Goal: Transaction & Acquisition: Purchase product/service

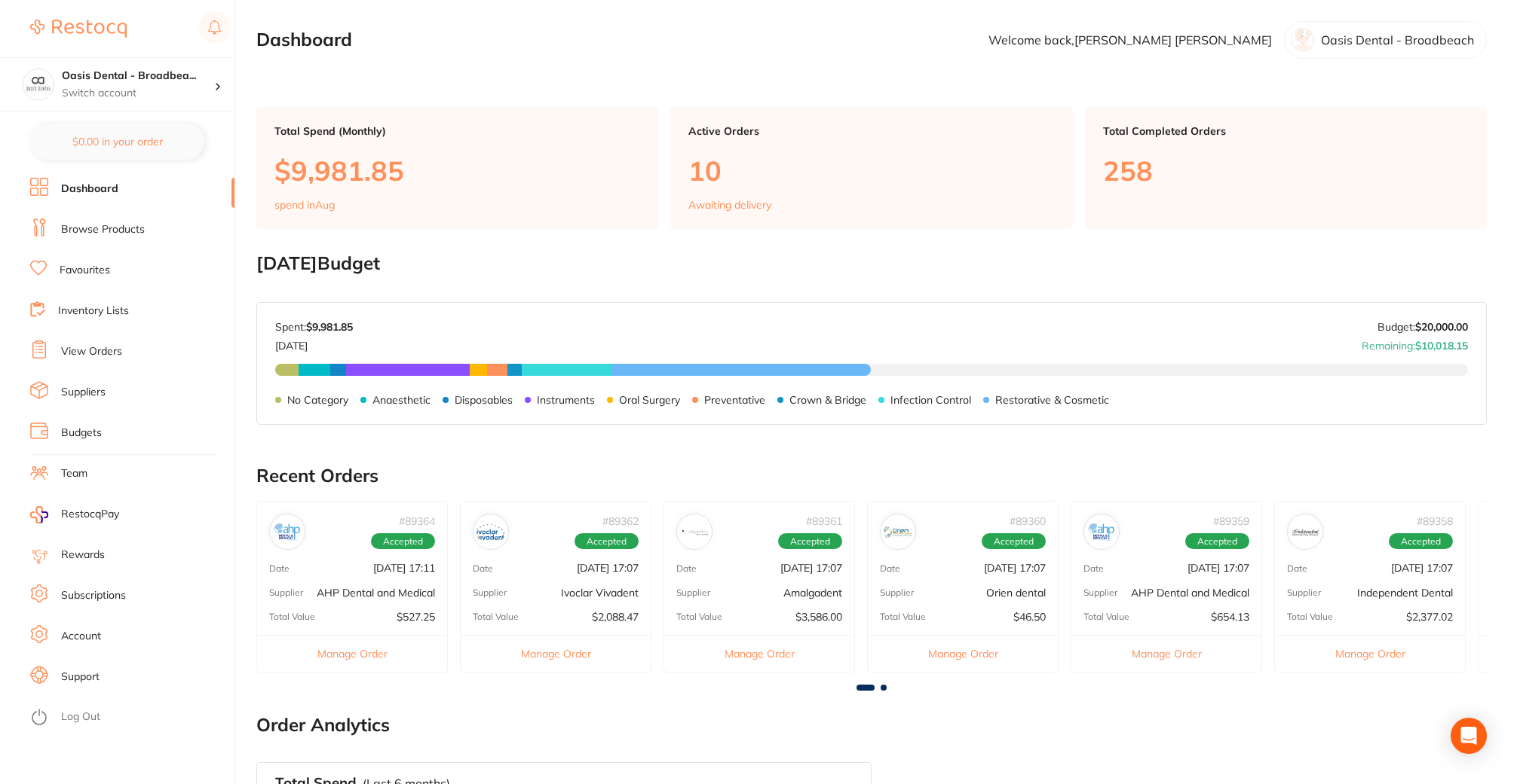
click at [103, 265] on link "Favourites" at bounding box center [85, 270] width 50 height 15
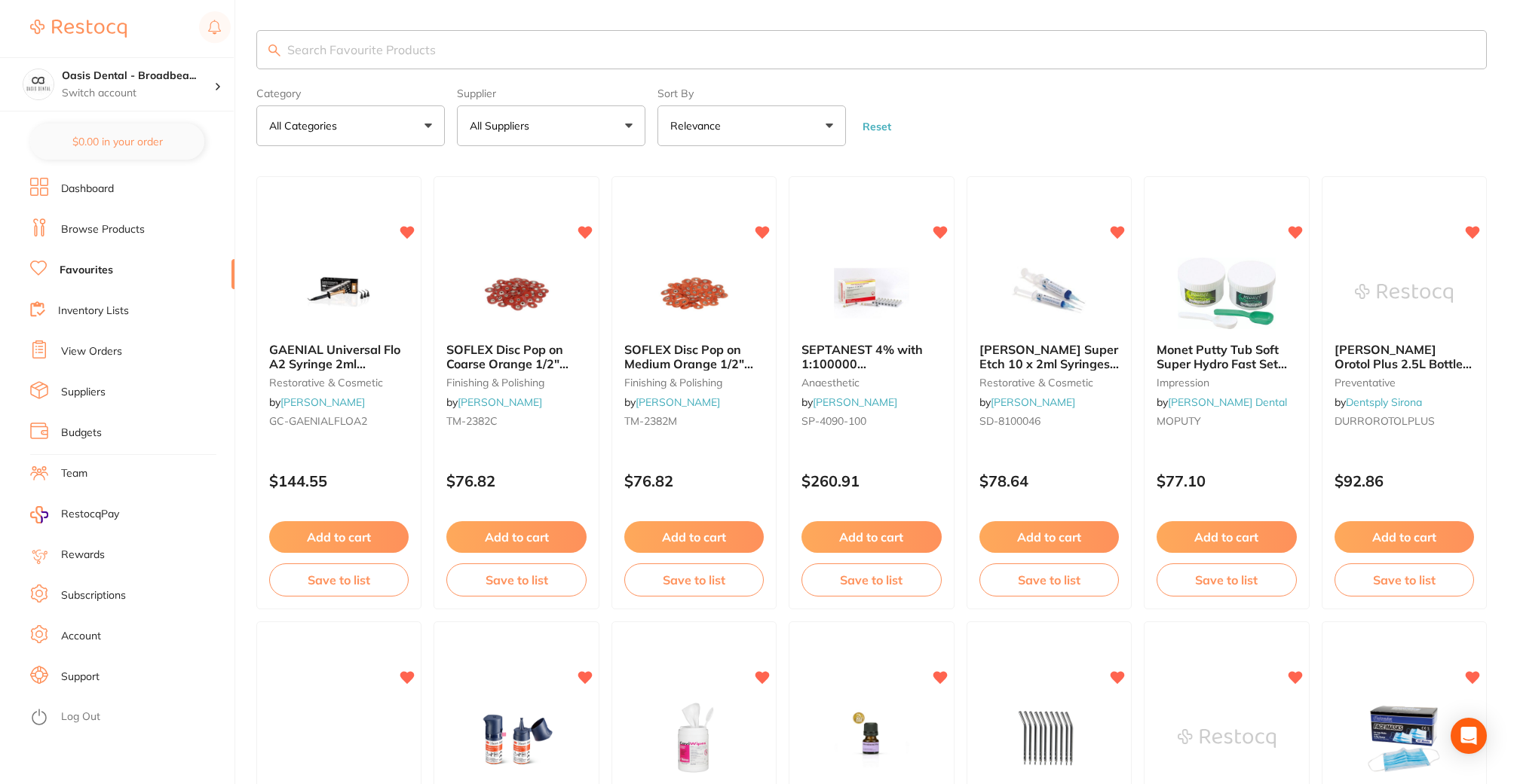
click at [346, 57] on input "search" at bounding box center [871, 49] width 1230 height 39
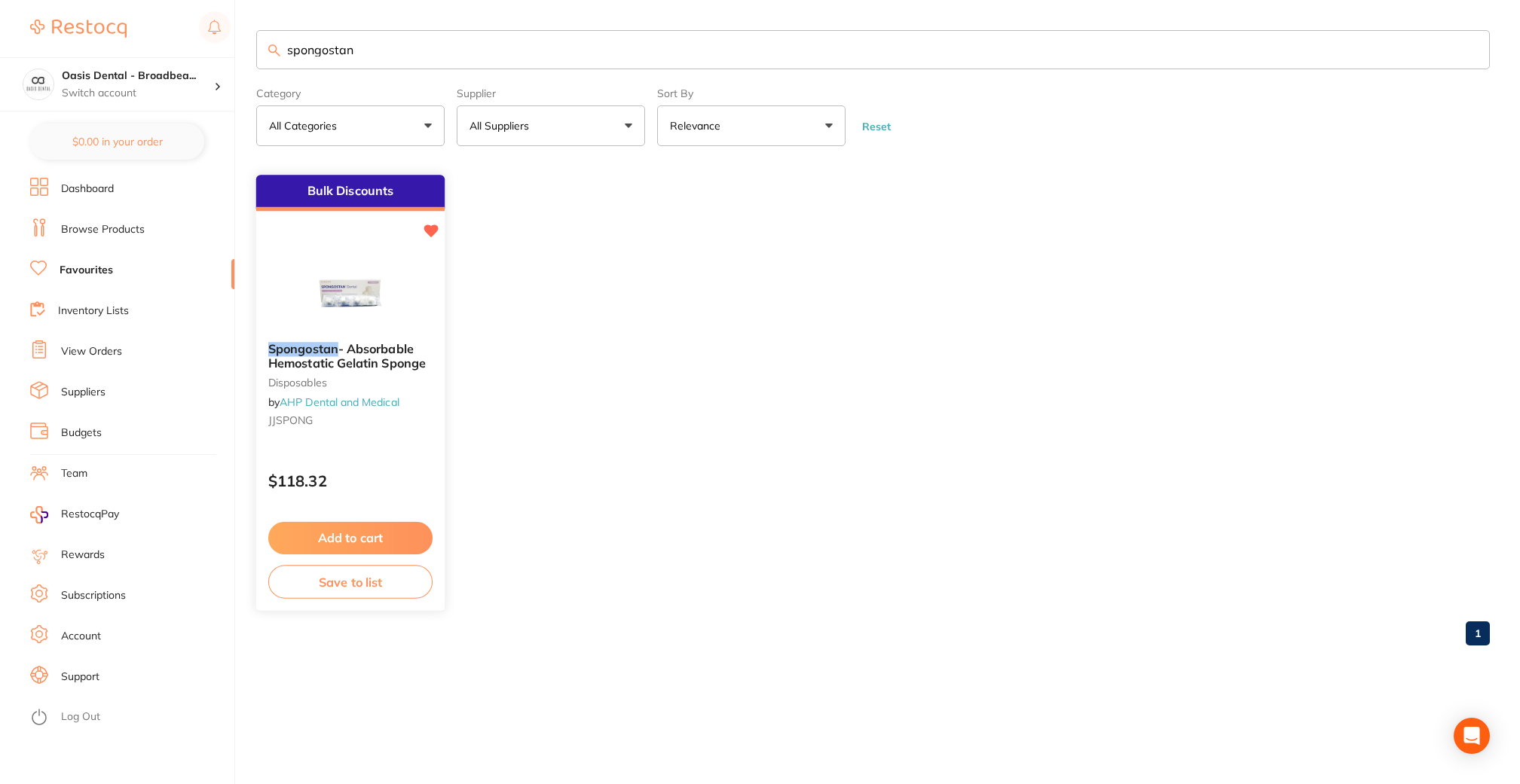
type input "spongostan"
click at [364, 303] on img at bounding box center [350, 292] width 99 height 76
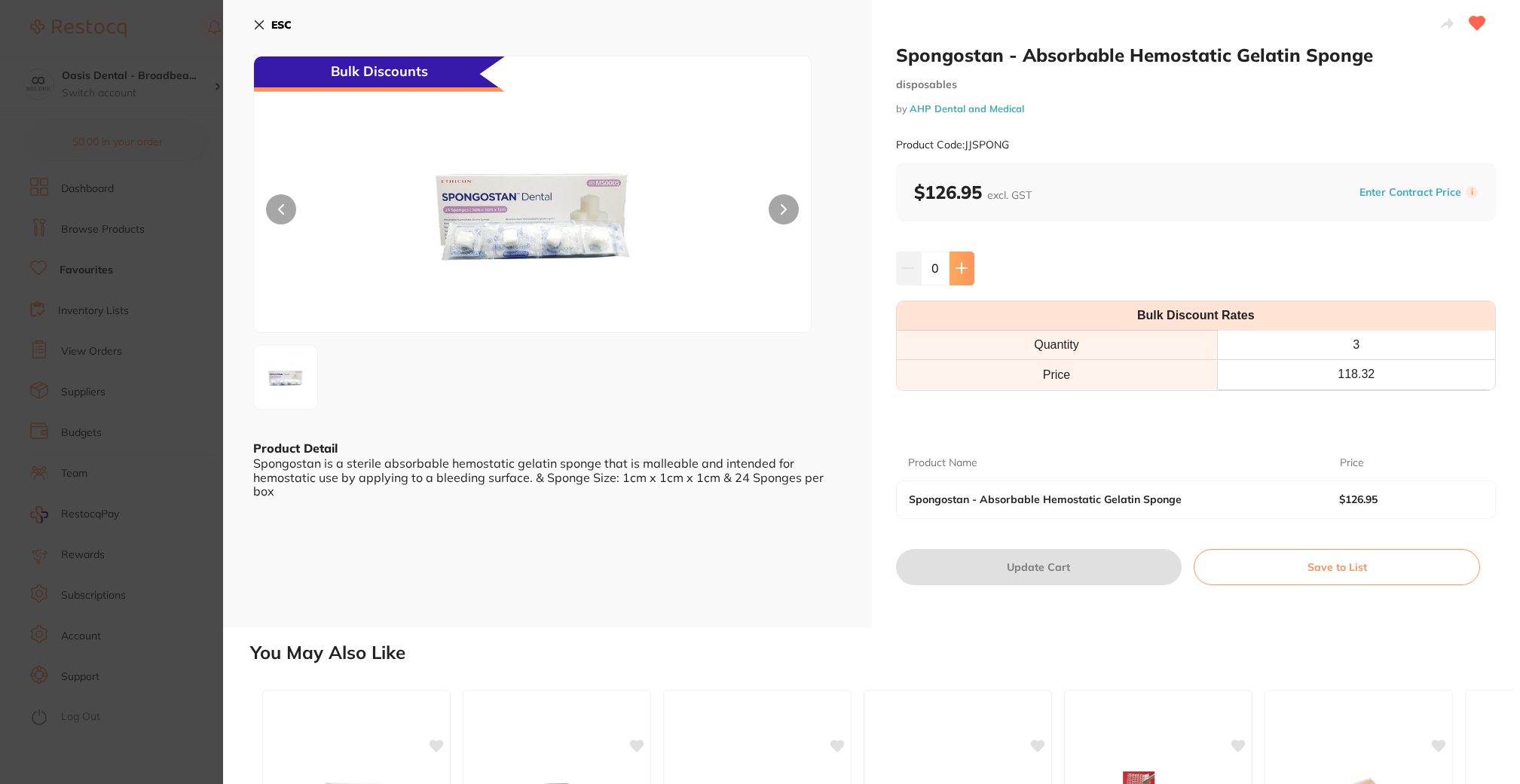
click at [955, 263] on icon at bounding box center [961, 268] width 12 height 12
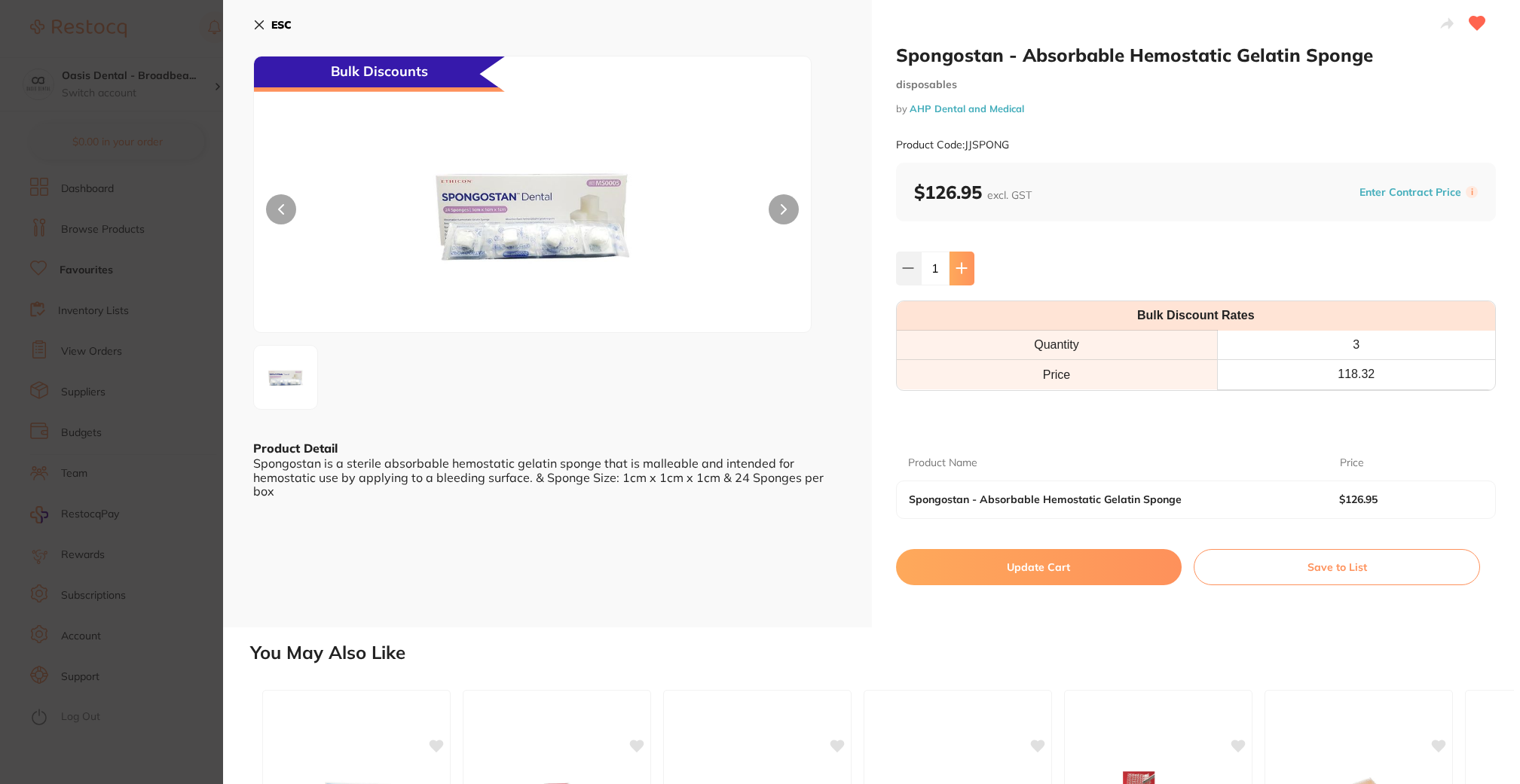
click at [956, 268] on icon at bounding box center [961, 268] width 9 height 9
type input "2"
click at [1049, 567] on button "Update Cart" at bounding box center [1039, 567] width 287 height 36
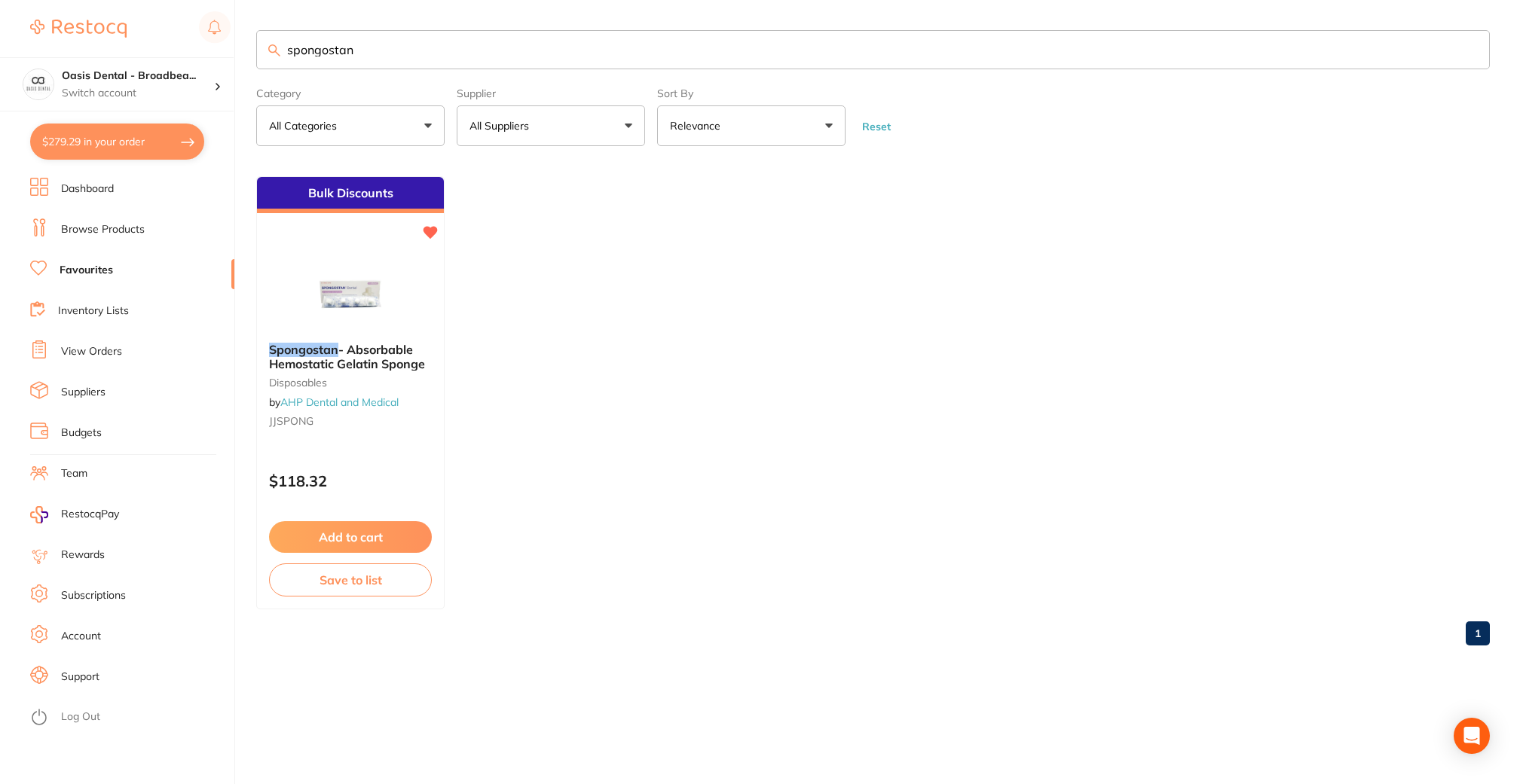
click at [141, 142] on button "$279.29 in your order" at bounding box center [117, 141] width 174 height 36
checkbox input "true"
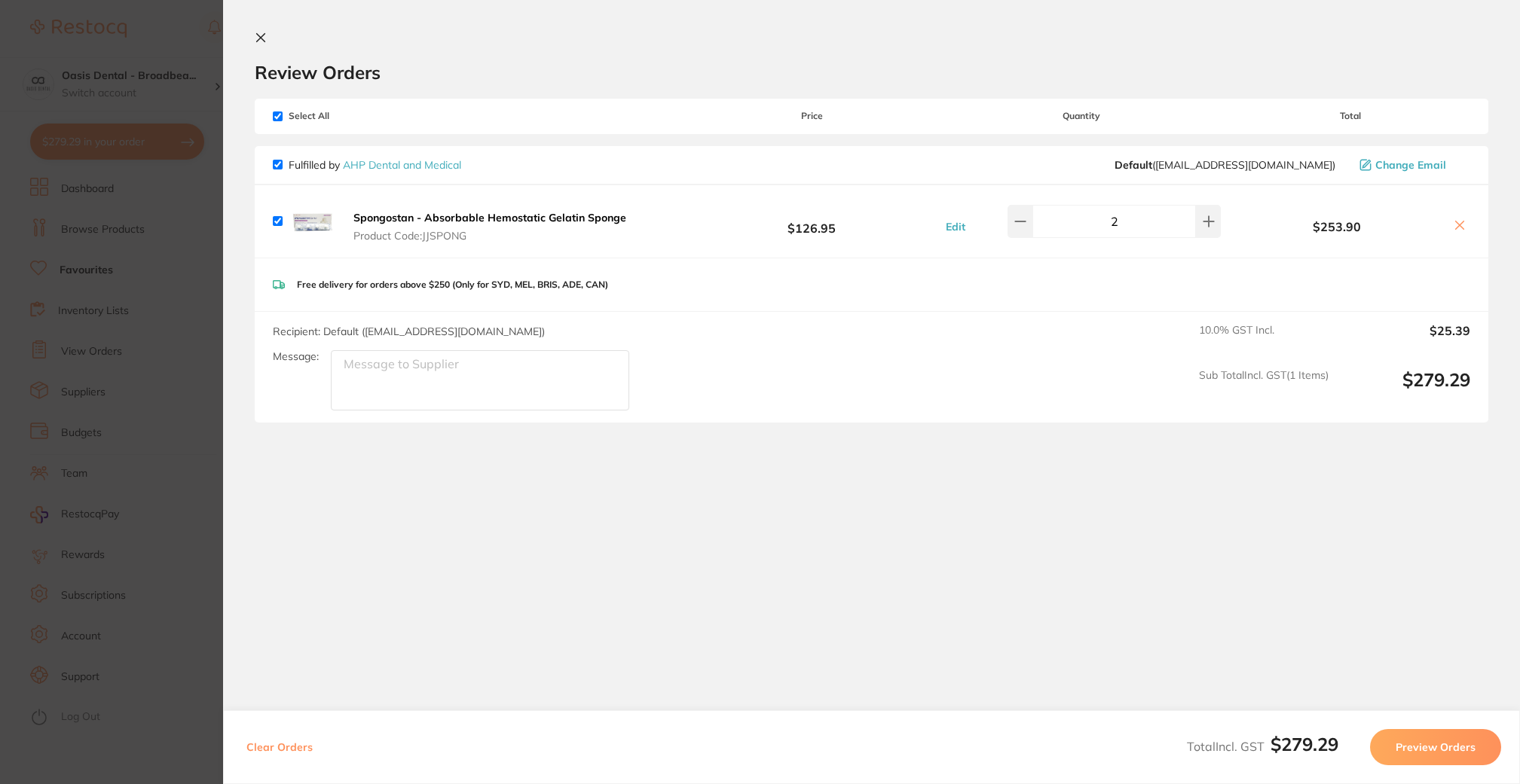
click at [262, 34] on icon at bounding box center [260, 37] width 12 height 12
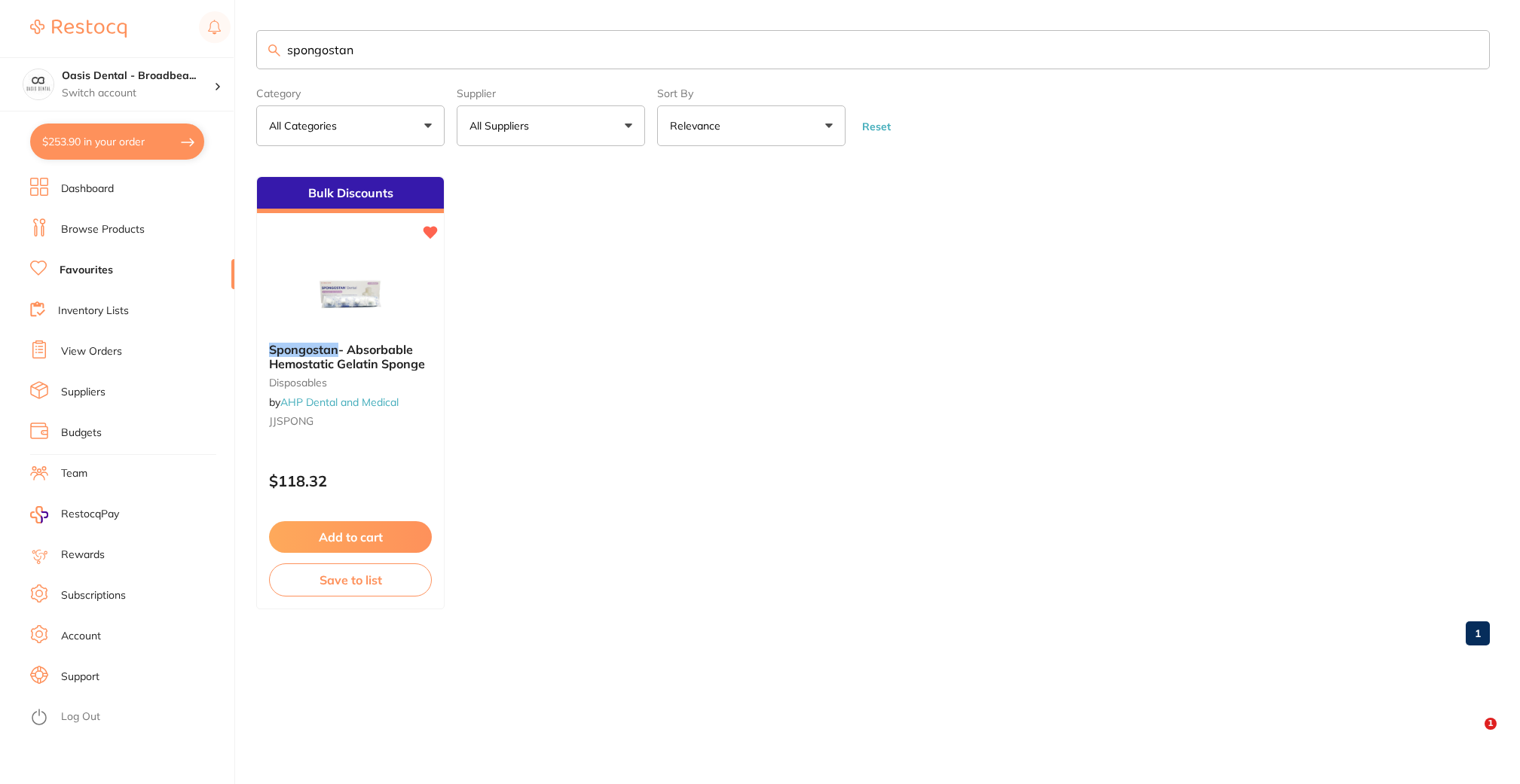
checkbox input "false"
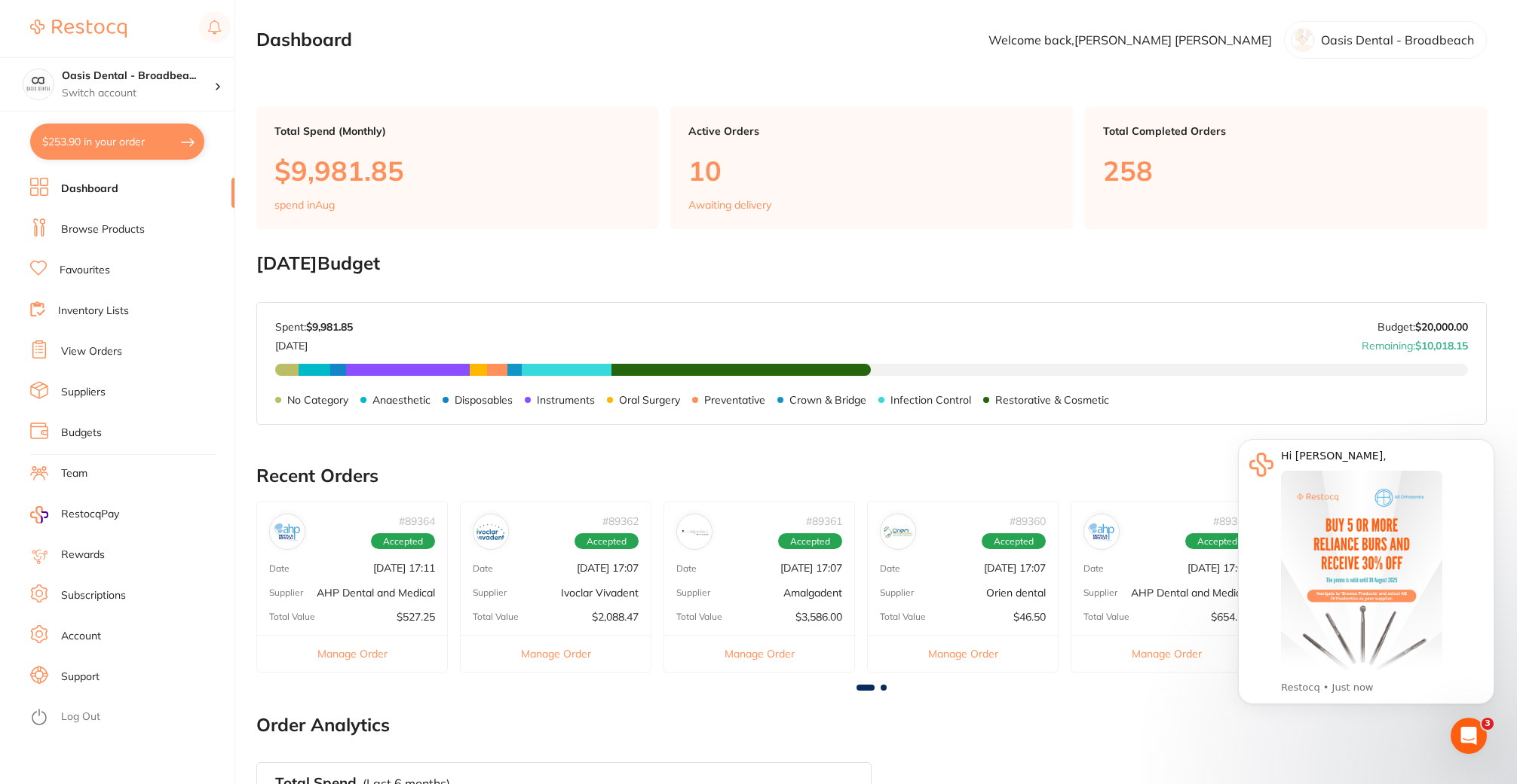
click at [113, 274] on li "Favourites" at bounding box center [132, 270] width 204 height 23
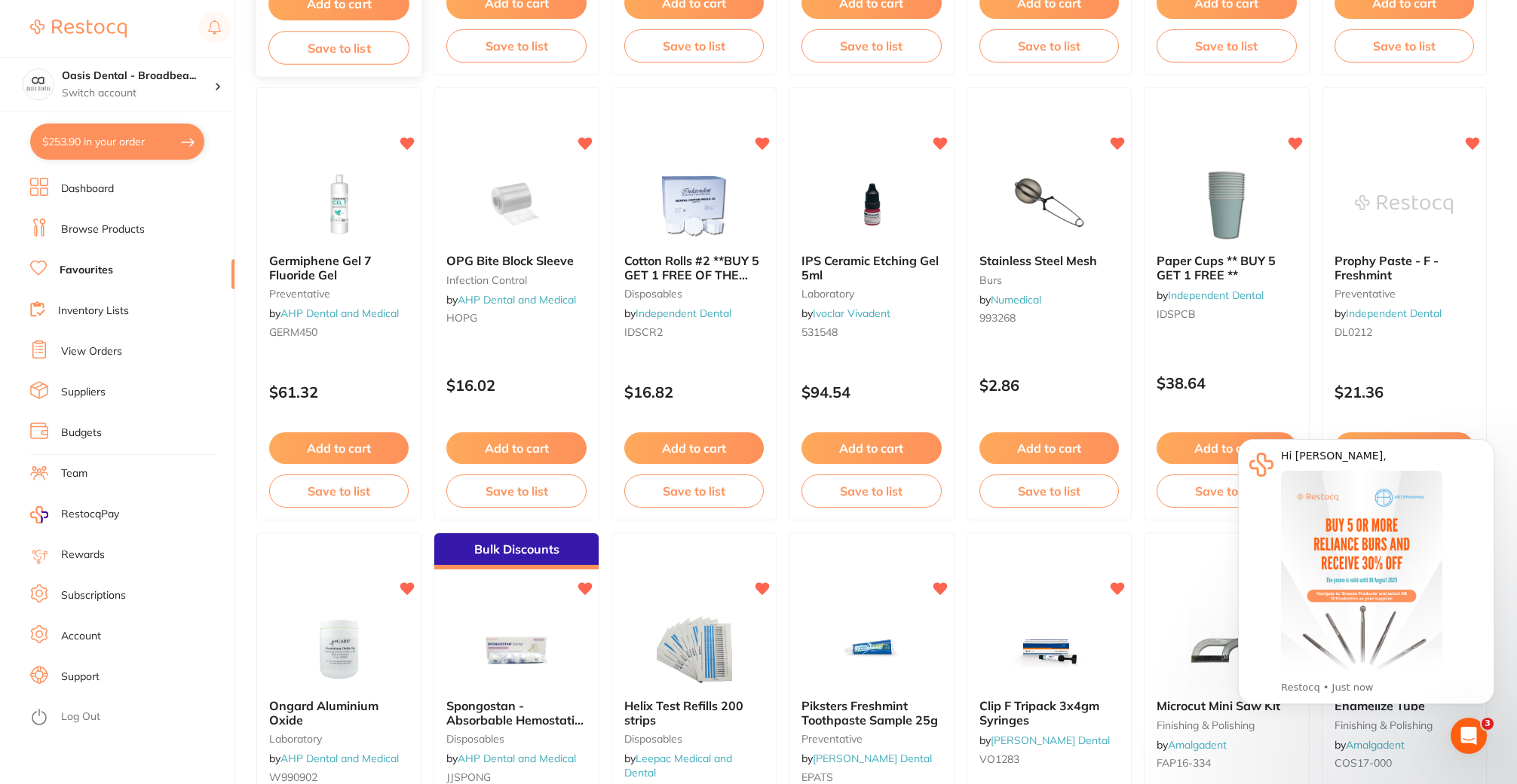
scroll to position [1055, 0]
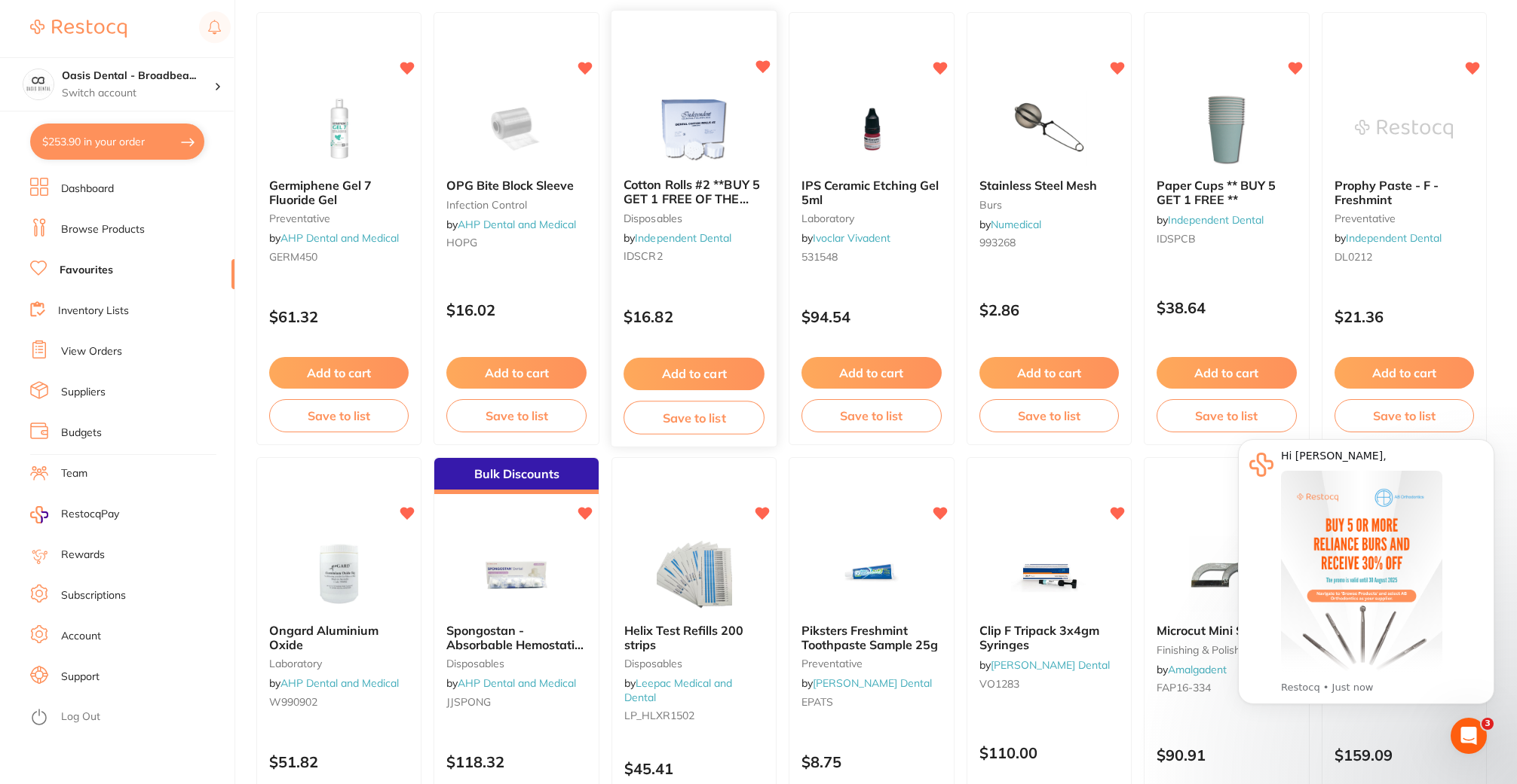
click at [702, 370] on button "Add to cart" at bounding box center [694, 374] width 141 height 32
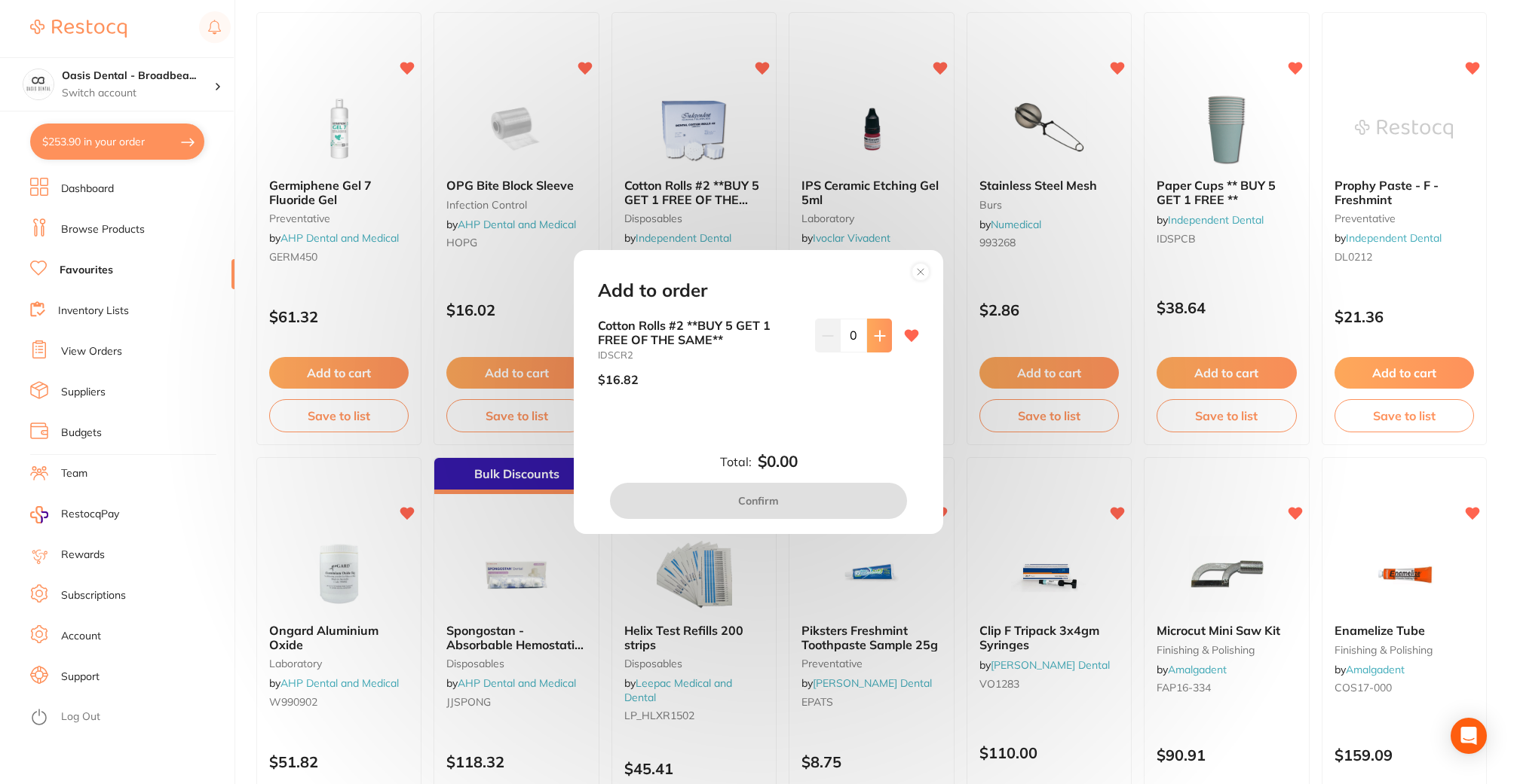
click at [878, 330] on icon at bounding box center [879, 335] width 12 height 12
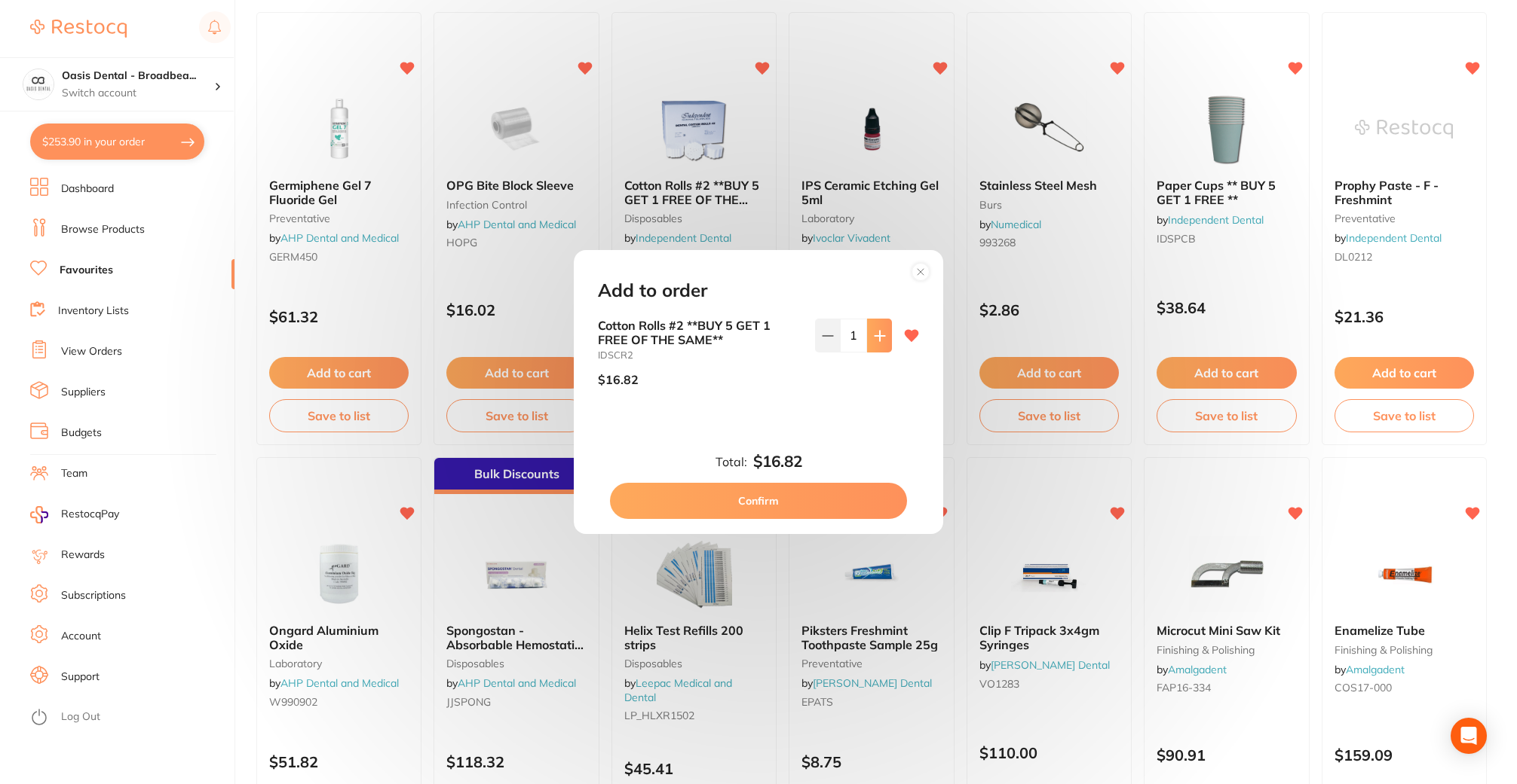
click at [878, 330] on icon at bounding box center [879, 335] width 12 height 12
type input "2"
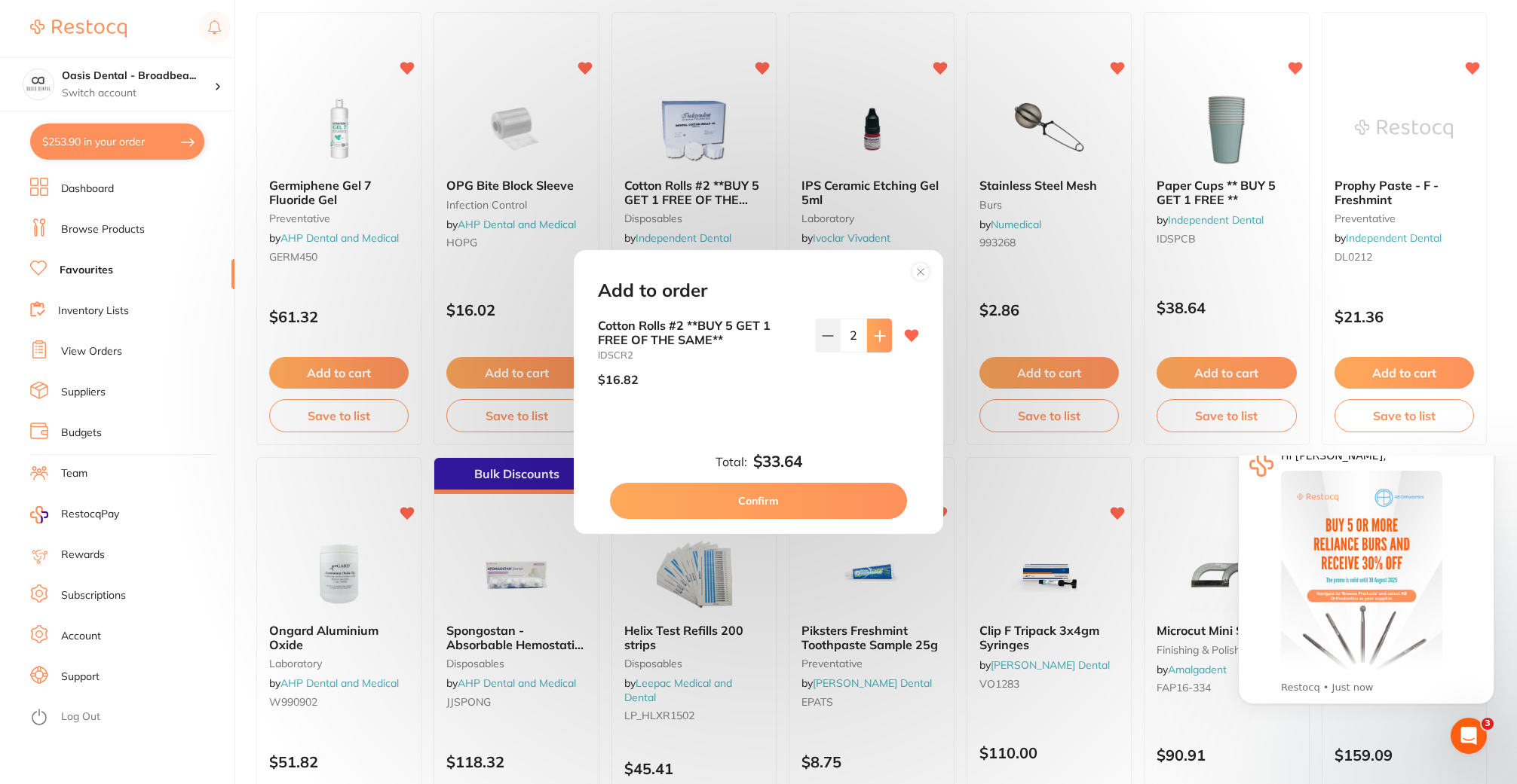
scroll to position [0, 0]
click at [835, 505] on button "Confirm" at bounding box center [758, 501] width 297 height 36
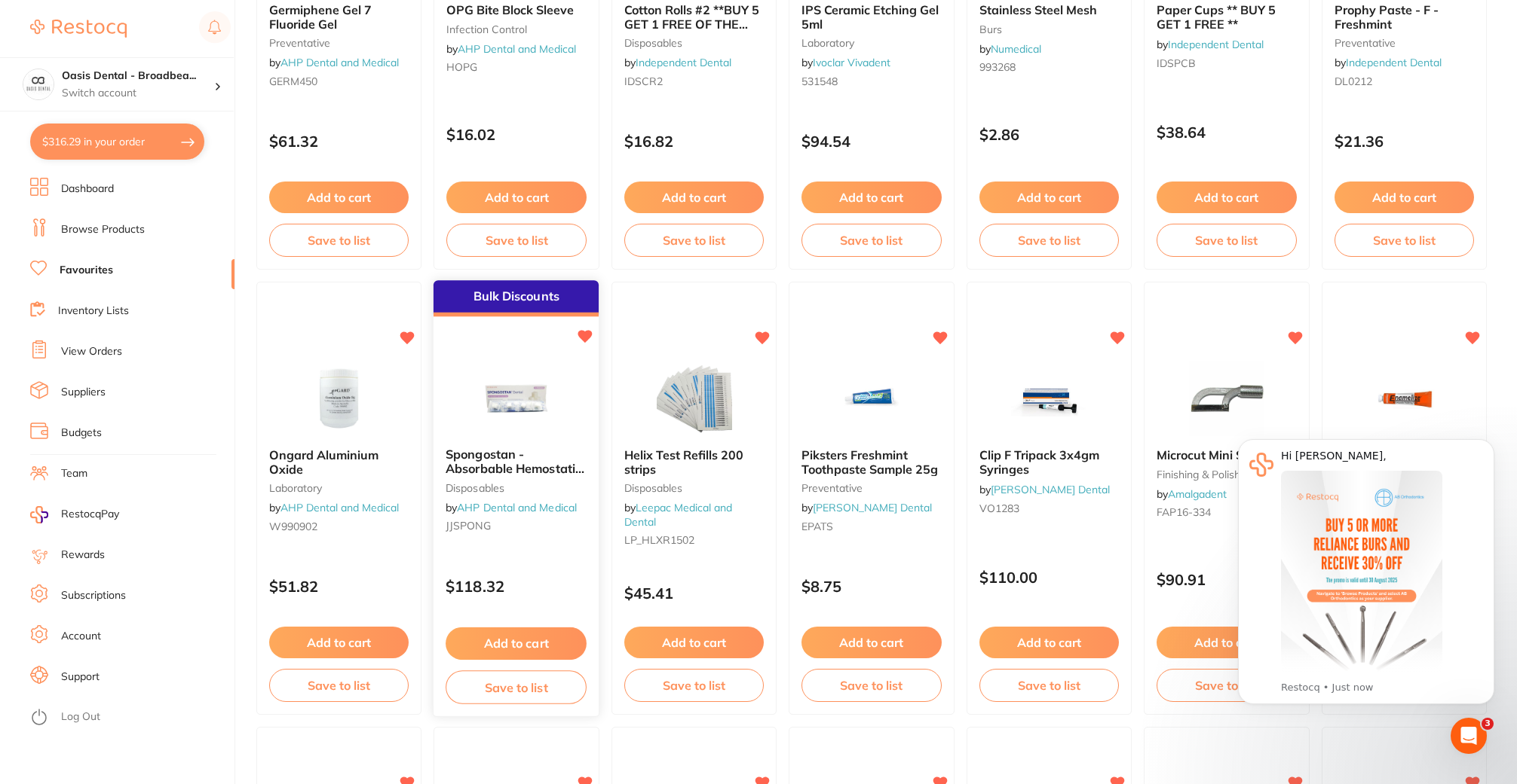
scroll to position [1281, 0]
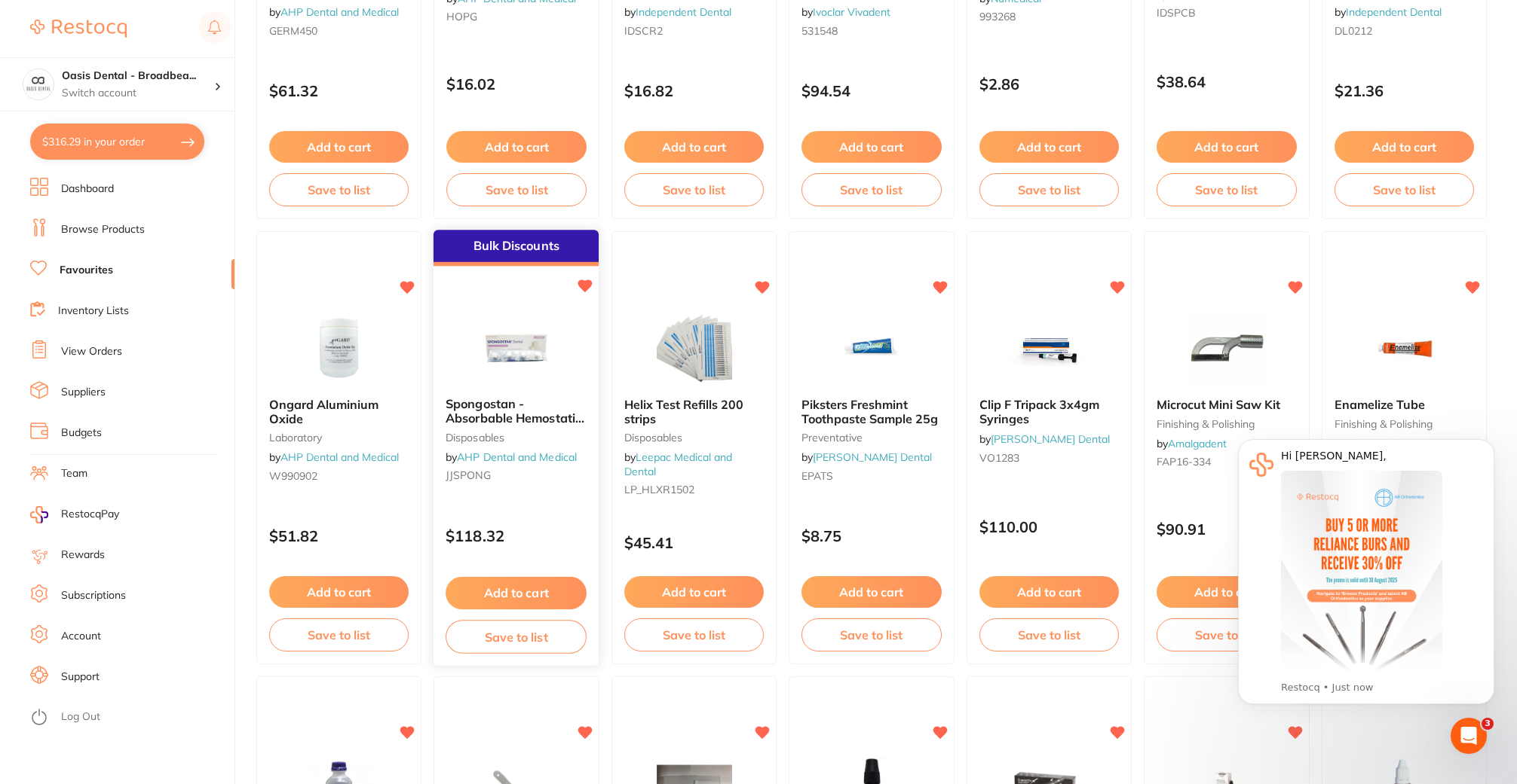
click at [554, 590] on button "Add to cart" at bounding box center [516, 593] width 141 height 32
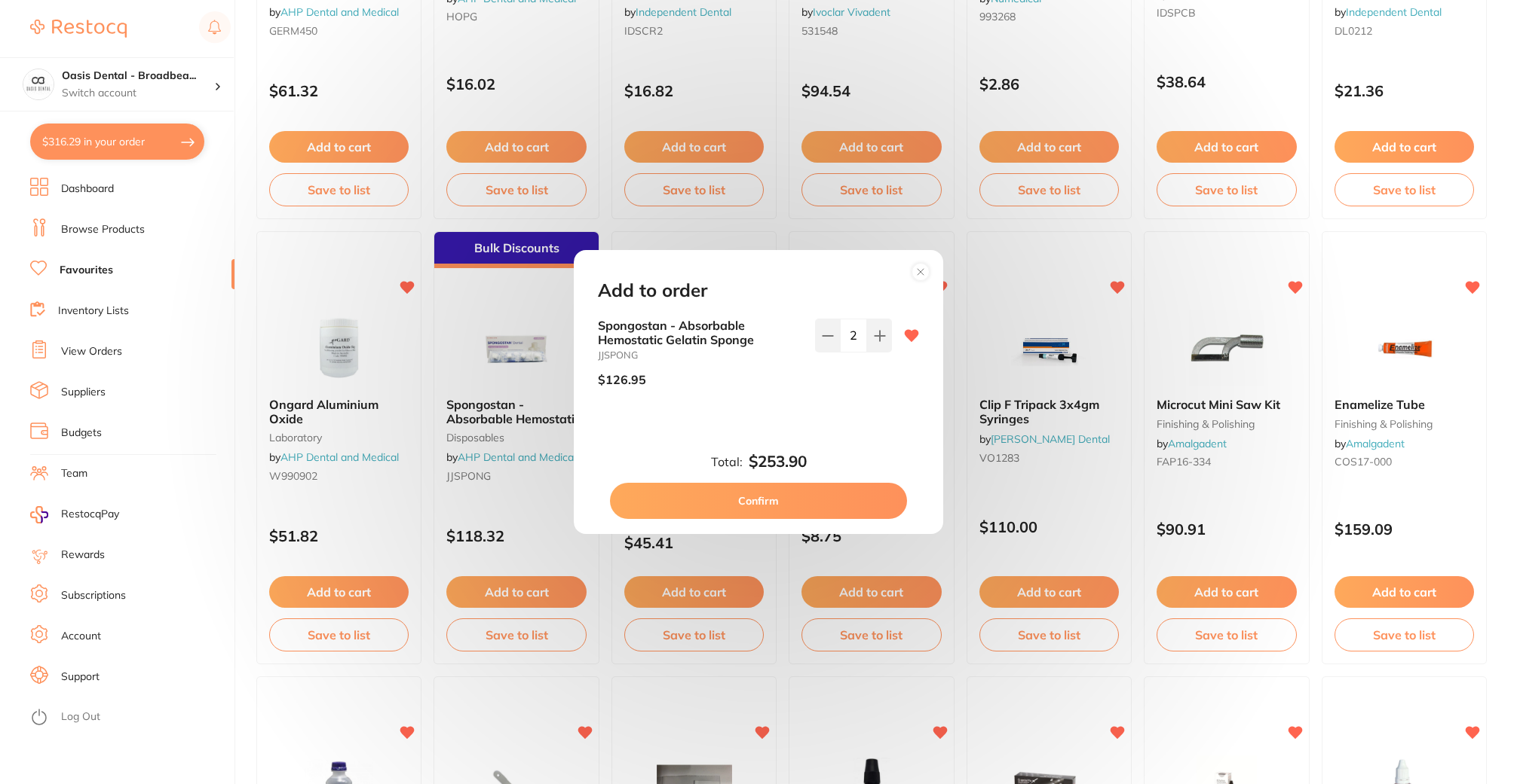
click at [499, 242] on div "Add to order Spongostan - Absorbable Hemostatic Gelatin Sponge JJSPONG $126.95 …" at bounding box center [758, 392] width 1517 height 784
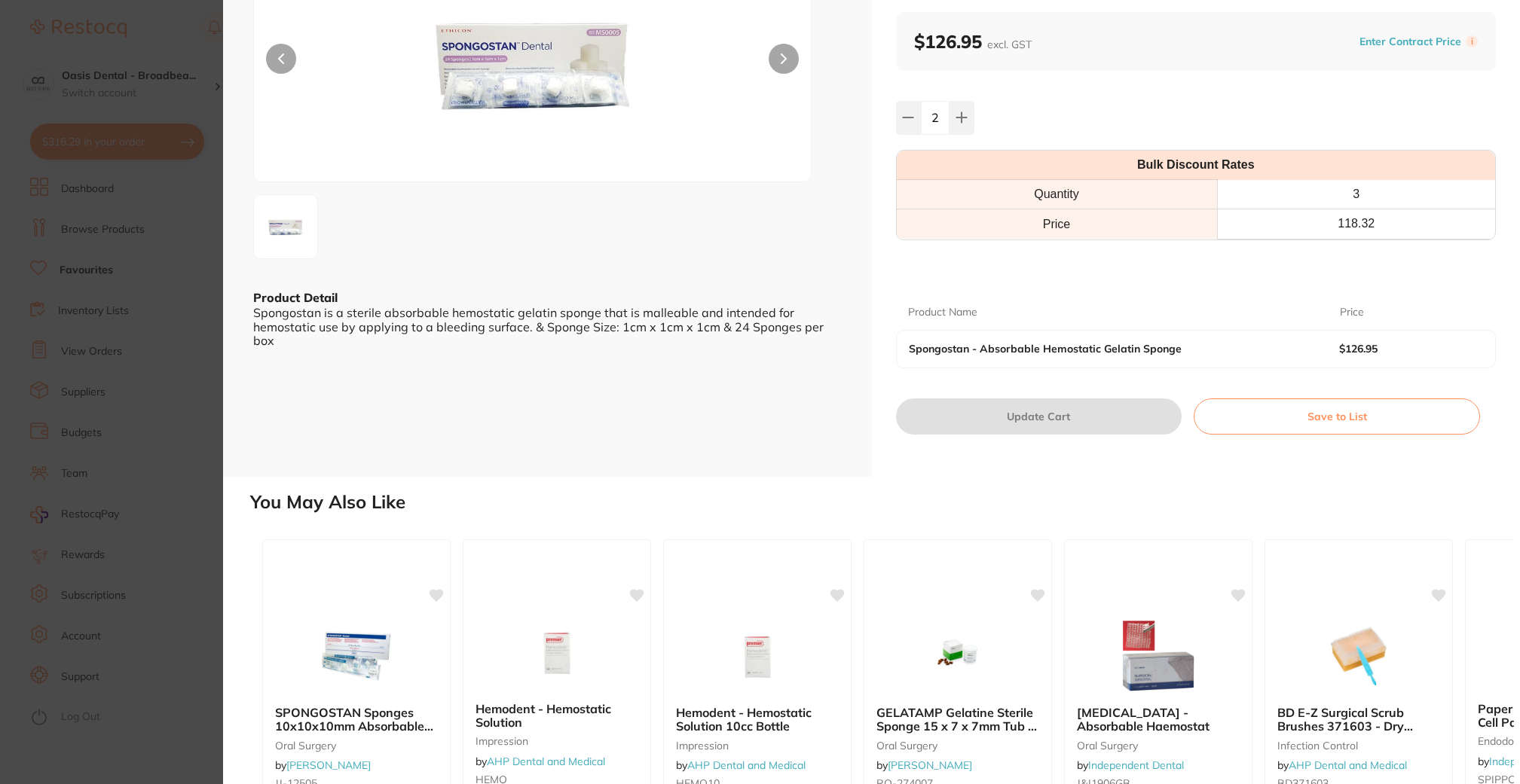
click at [1319, 414] on button "Save to List" at bounding box center [1337, 417] width 287 height 36
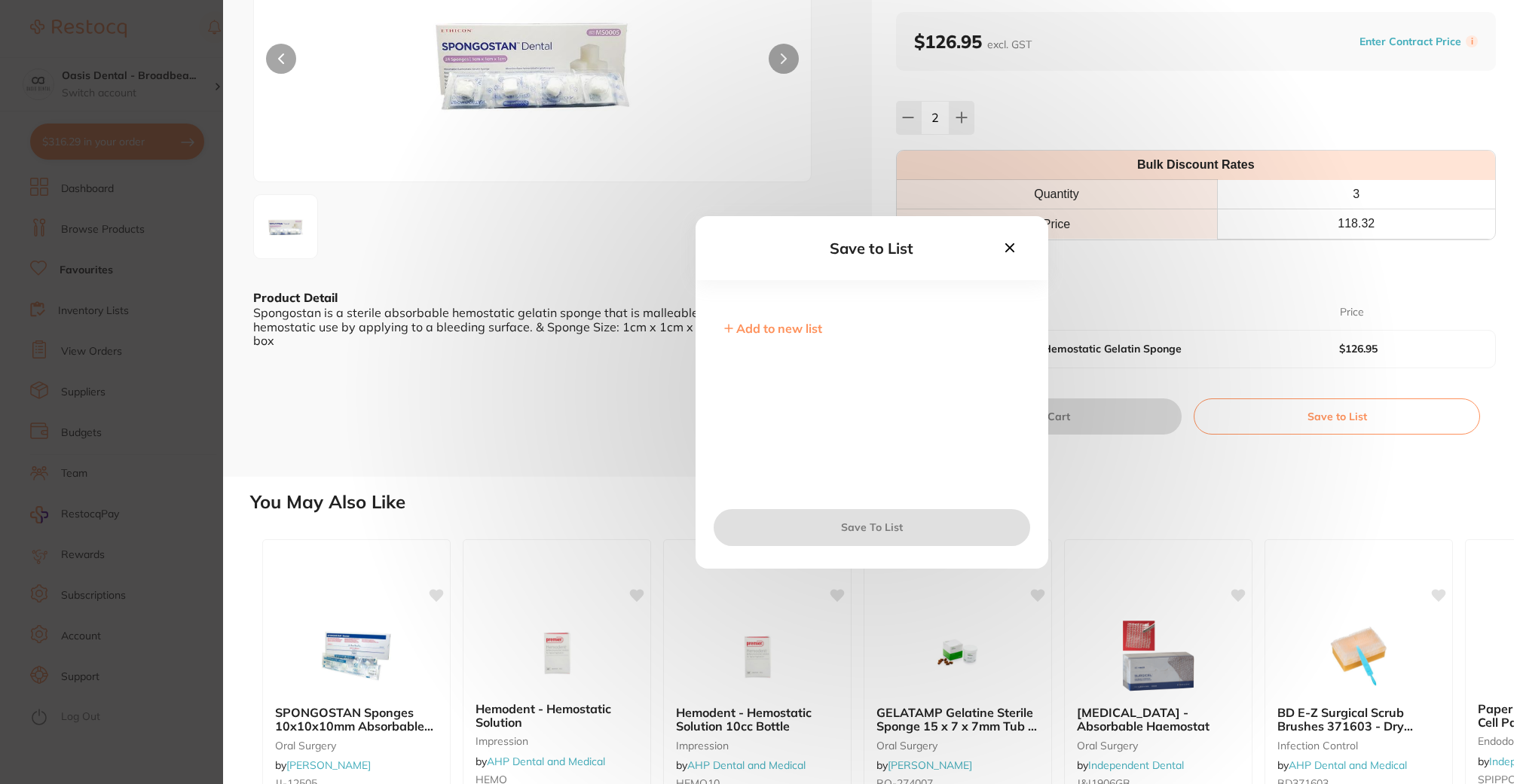
click at [1014, 247] on icon at bounding box center [1010, 247] width 16 height 16
click at [1007, 242] on div "Product Name Price Spongostan - Absorbable Hemostatic Gelatin Sponge $126.95" at bounding box center [1196, 313] width 601 height 146
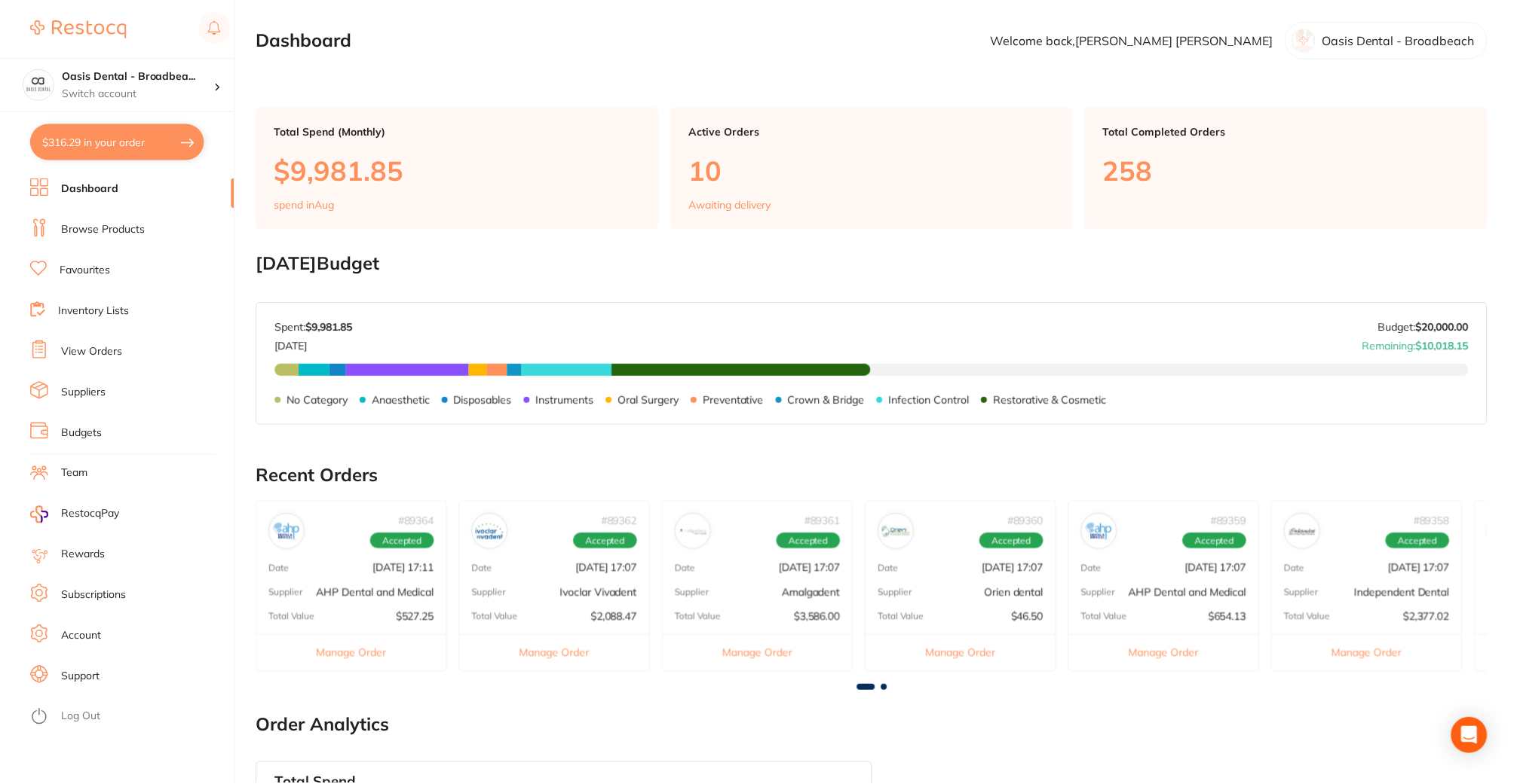
scroll to position [332, 0]
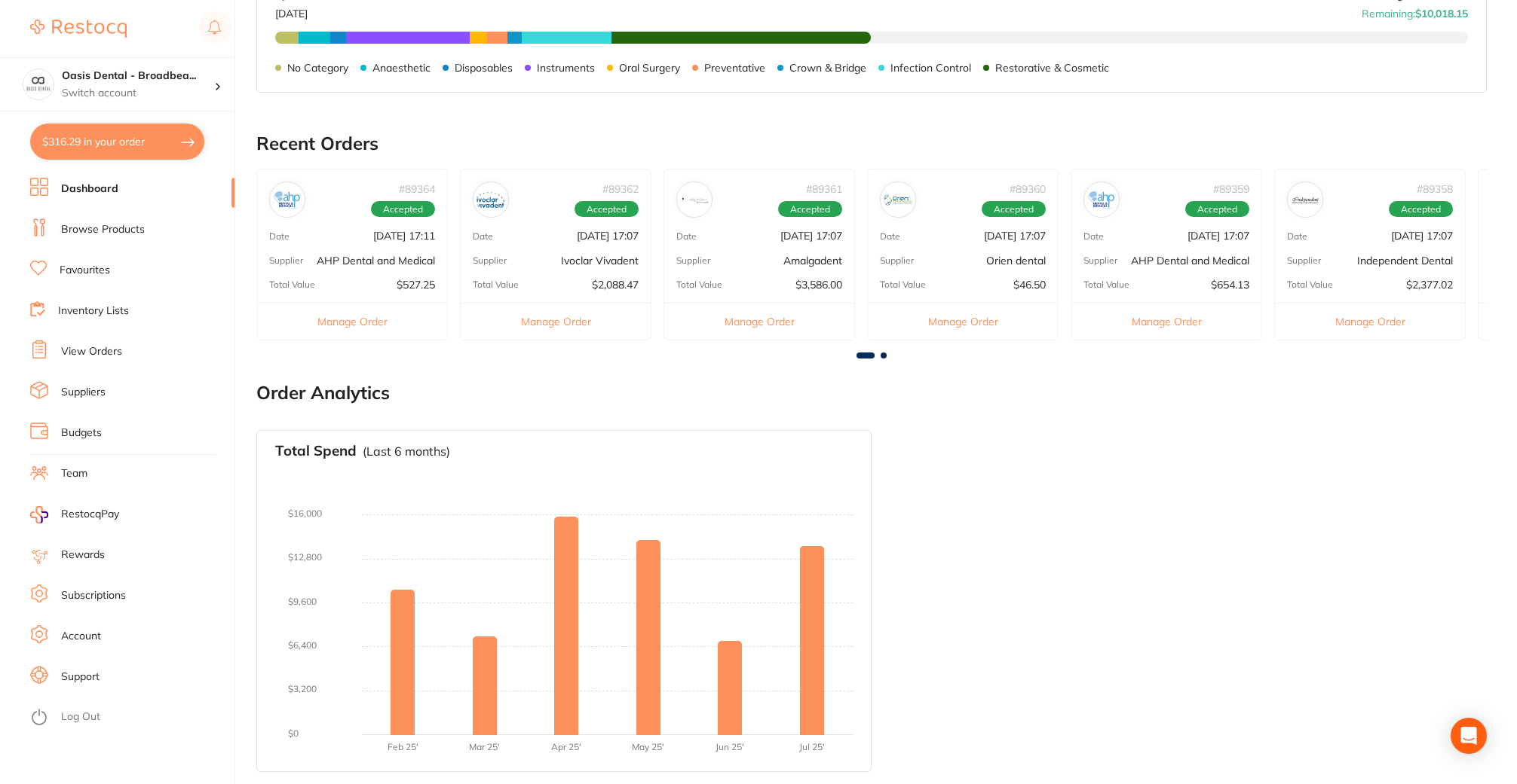
click at [99, 270] on link "Favourites" at bounding box center [85, 270] width 50 height 15
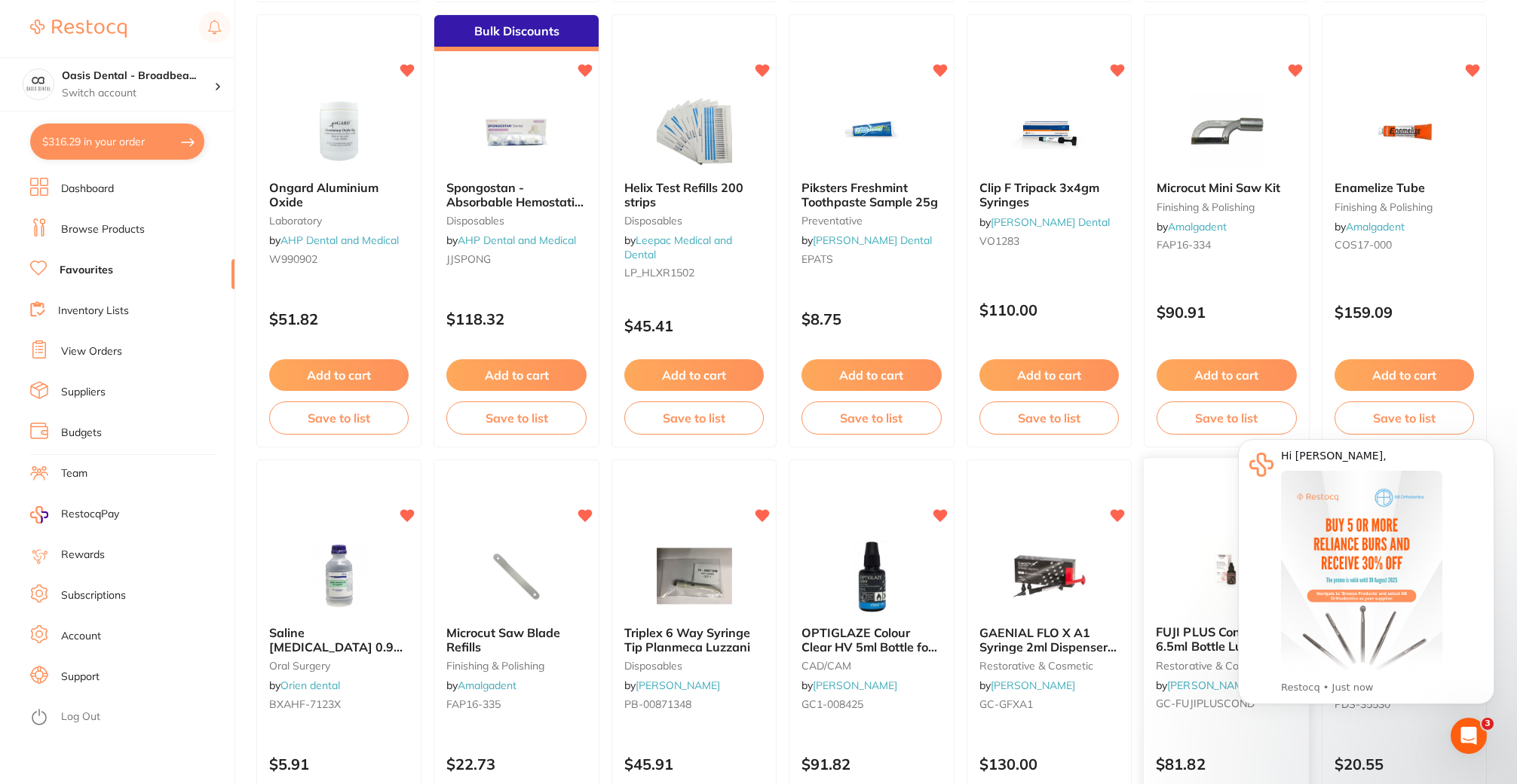
scroll to position [1582, 0]
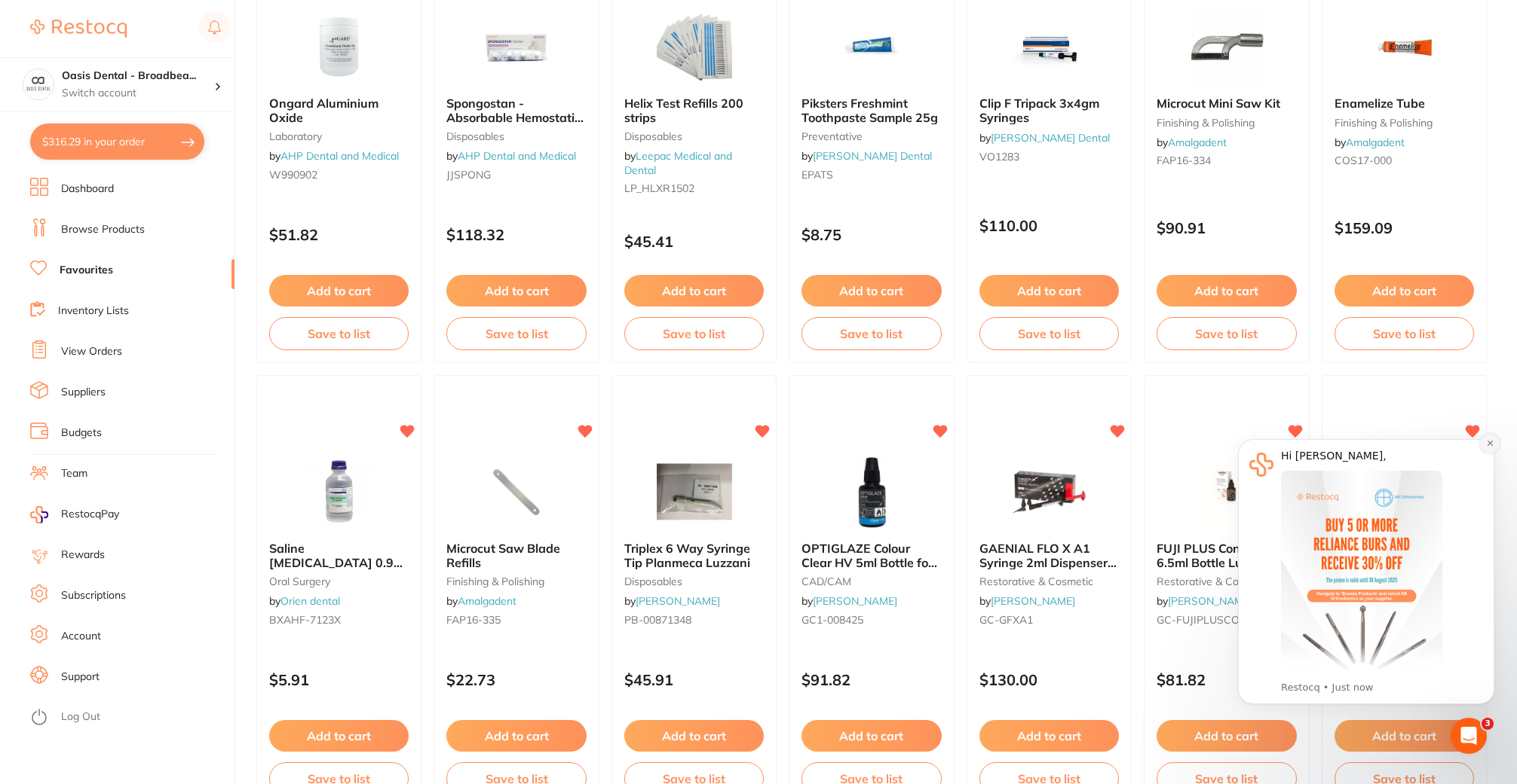
click at [1492, 446] on icon "Dismiss notification" at bounding box center [1489, 443] width 5 height 5
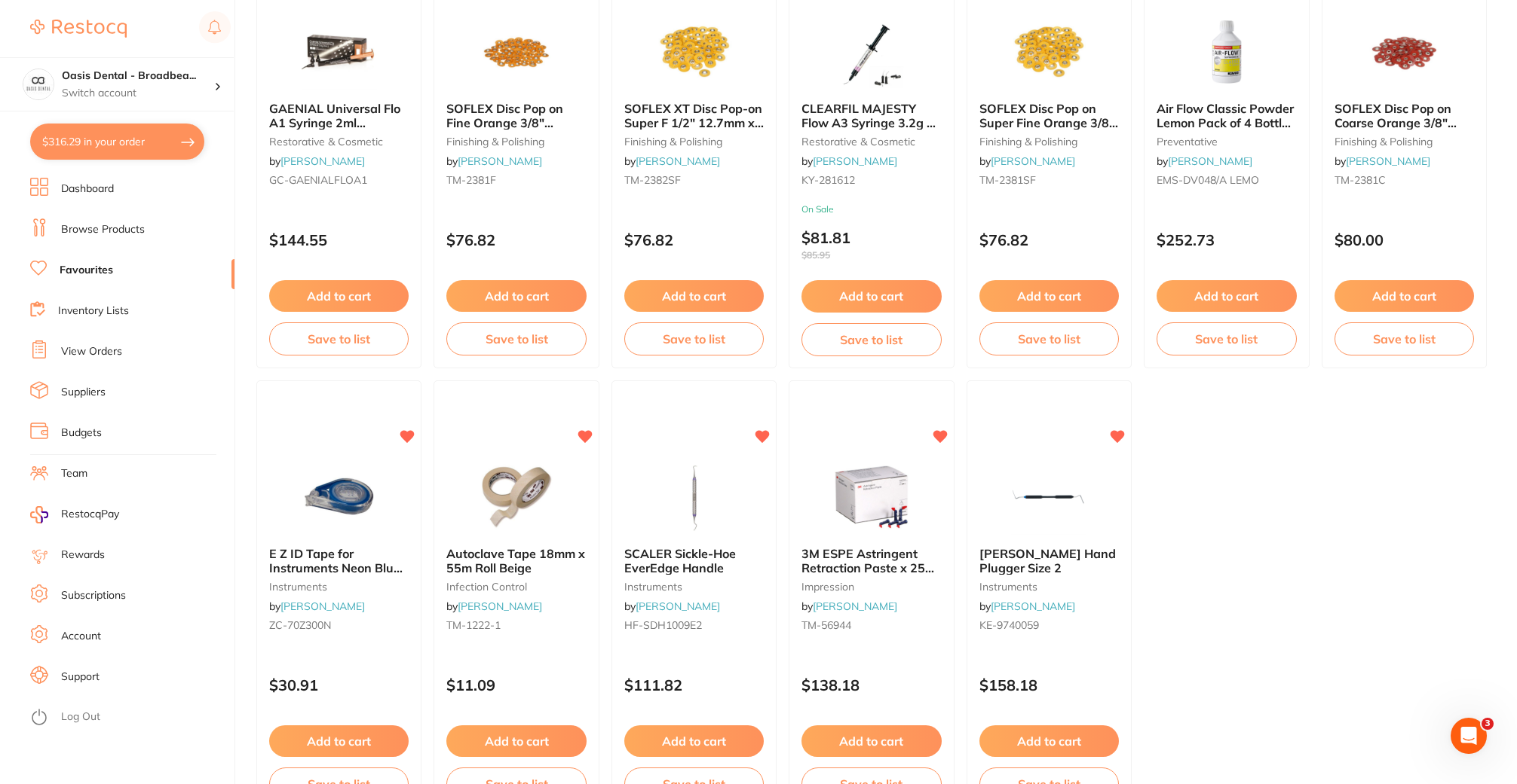
scroll to position [2938, 0]
